Goal: Navigation & Orientation: Find specific page/section

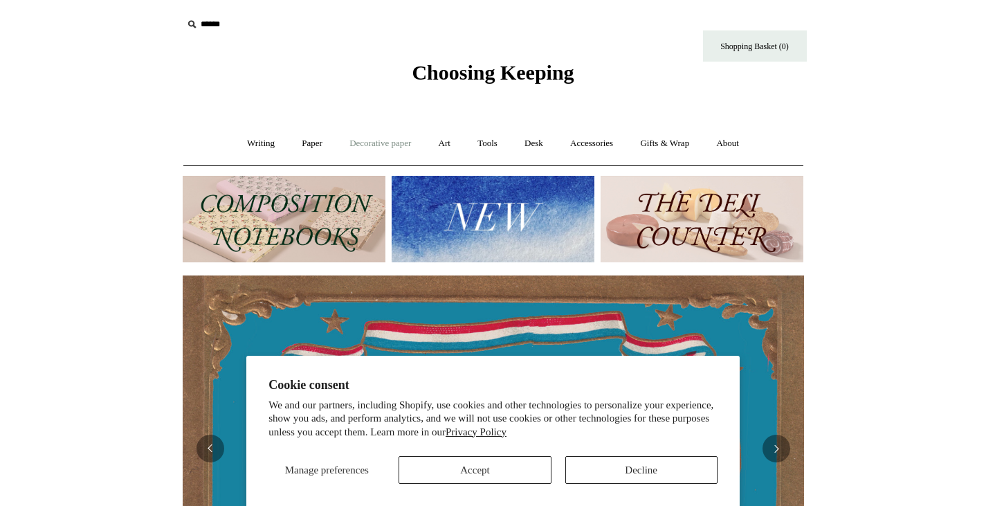
click at [382, 151] on link "Decorative paper +" at bounding box center [380, 143] width 86 height 37
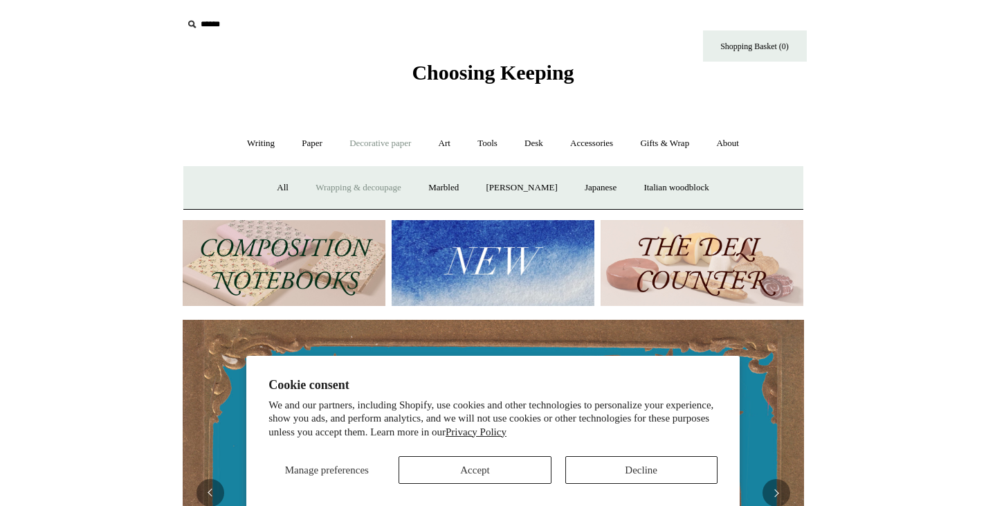
click at [362, 184] on link "Wrapping & decoupage" at bounding box center [358, 187] width 111 height 37
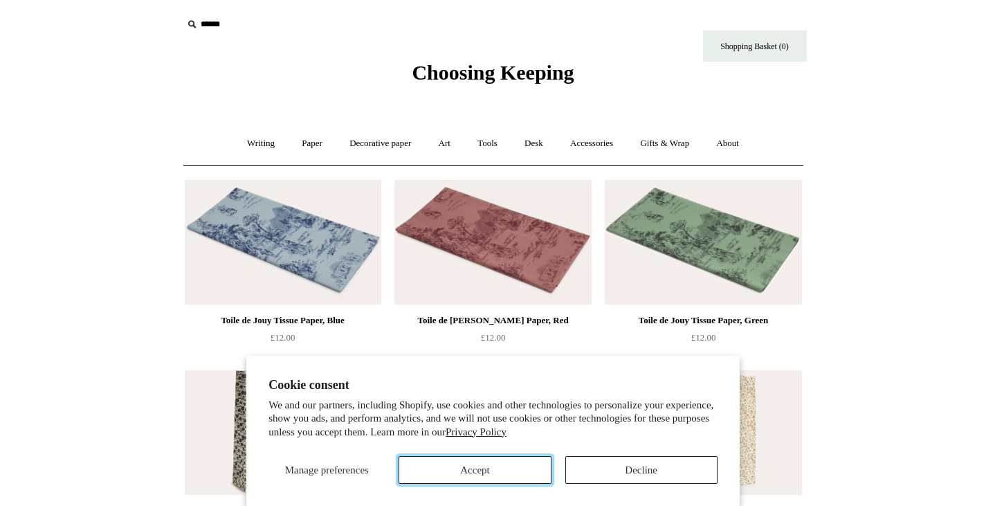
click at [495, 467] on button "Accept" at bounding box center [474, 470] width 152 height 28
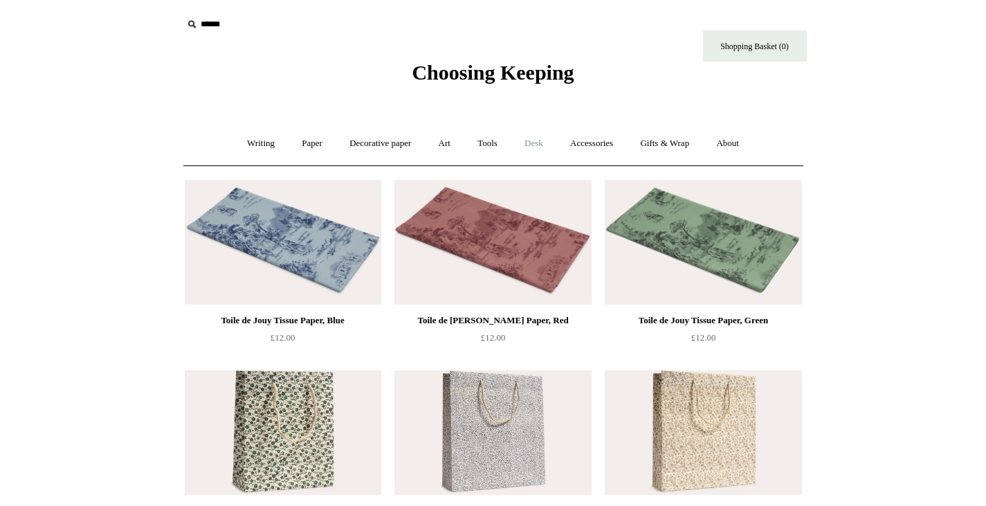
click at [533, 143] on link "Desk +" at bounding box center [534, 143] width 44 height 37
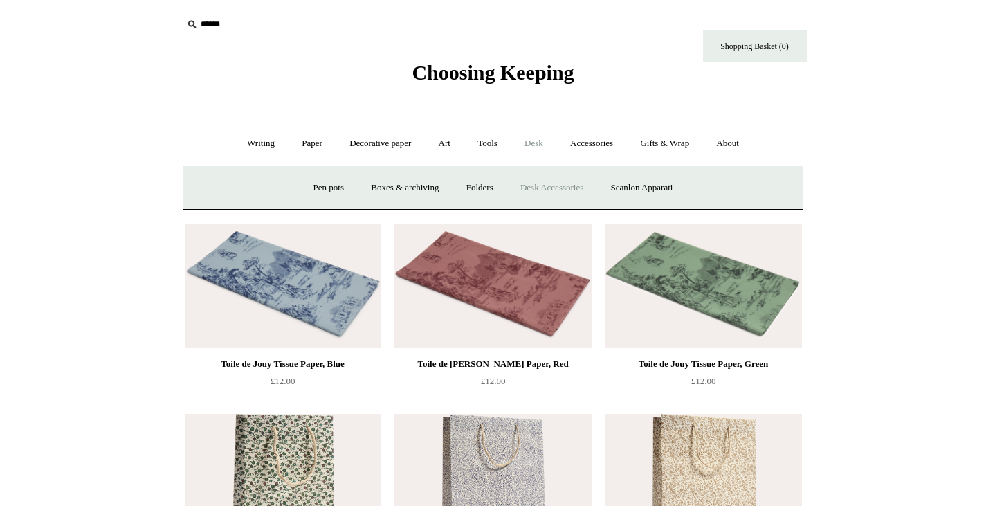
click at [550, 187] on link "Desk Accessories" at bounding box center [552, 187] width 88 height 37
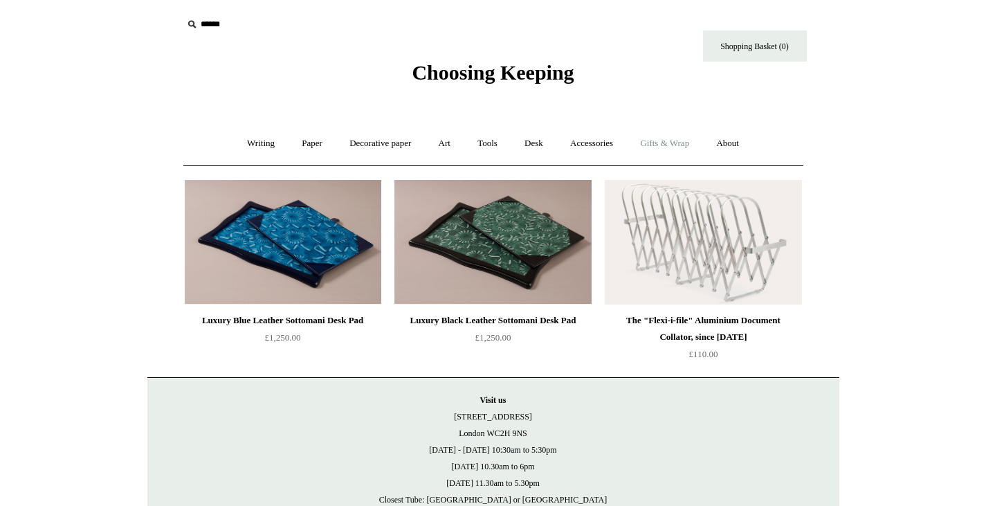
click at [679, 143] on link "Gifts & Wrap +" at bounding box center [664, 143] width 74 height 37
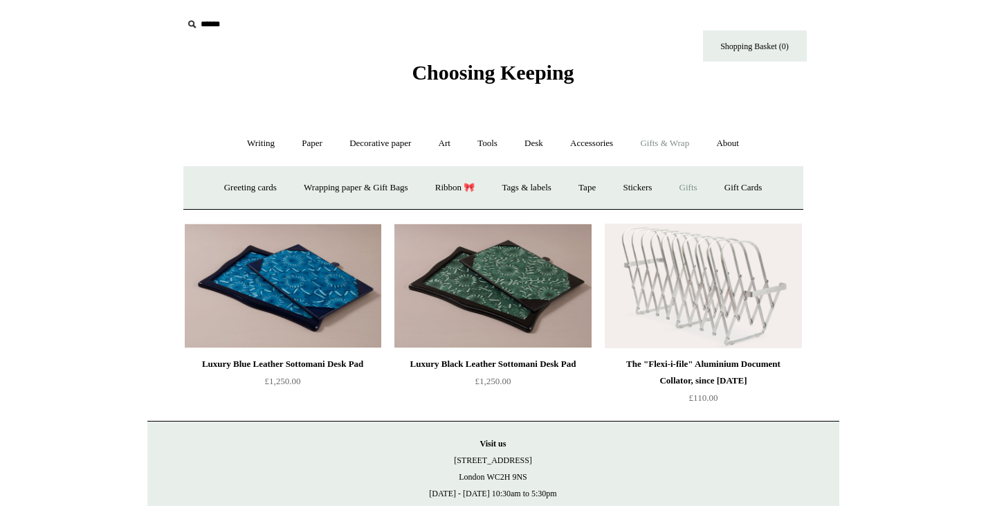
click at [705, 186] on link "Gifts +" at bounding box center [688, 187] width 43 height 37
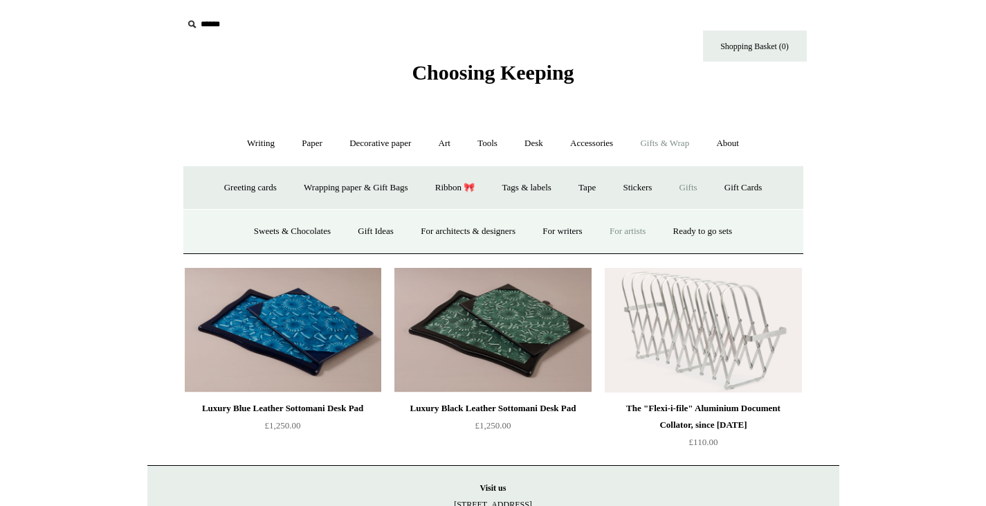
click at [634, 232] on link "For artists" at bounding box center [627, 231] width 61 height 37
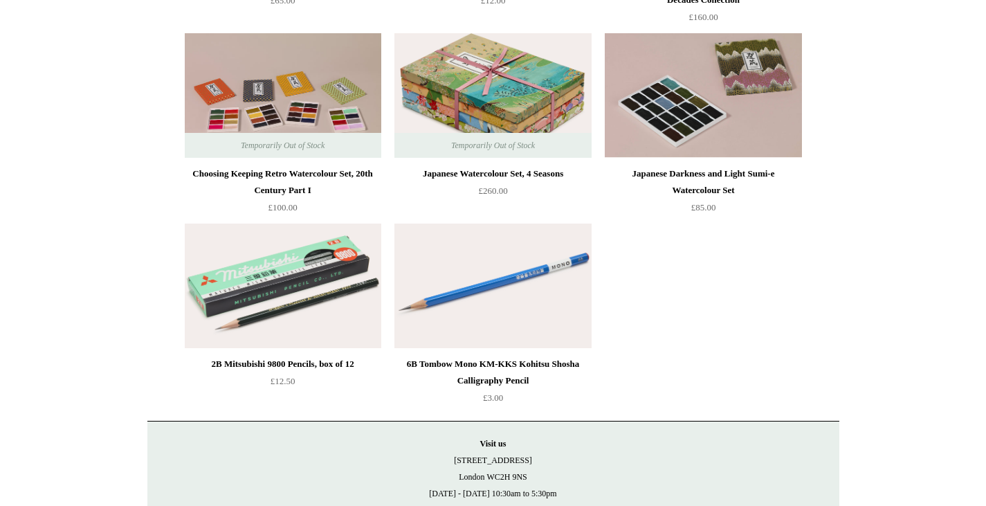
scroll to position [2241, 0]
